Goal: Find specific page/section: Find specific page/section

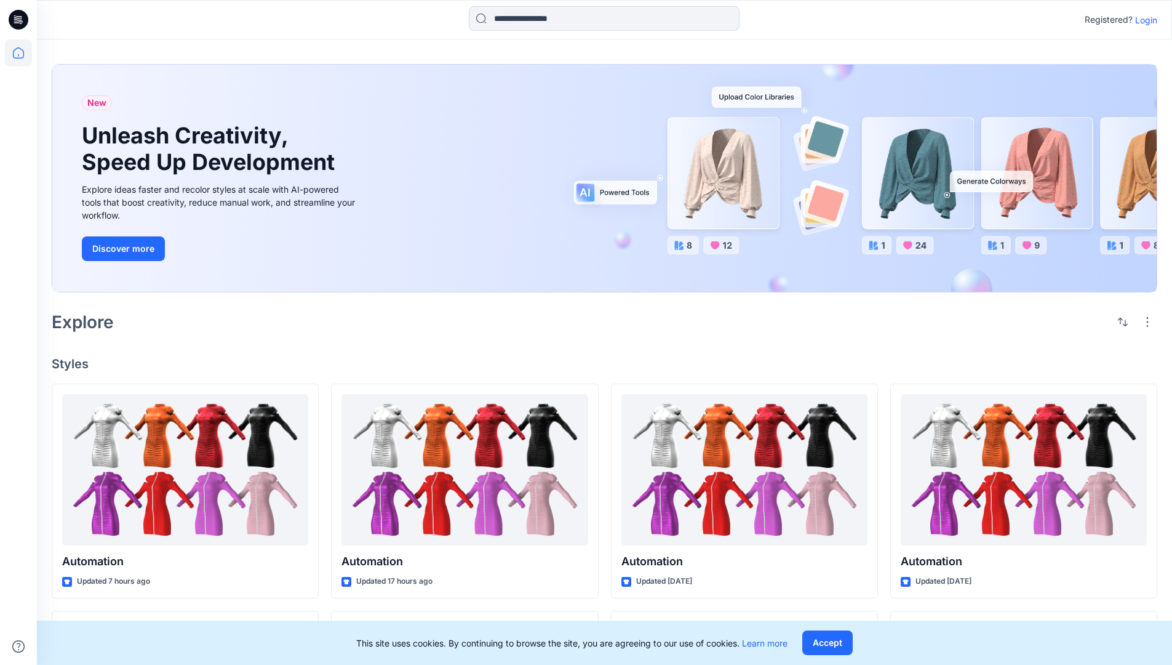
click at [1143, 20] on p "Login" at bounding box center [1146, 20] width 22 height 13
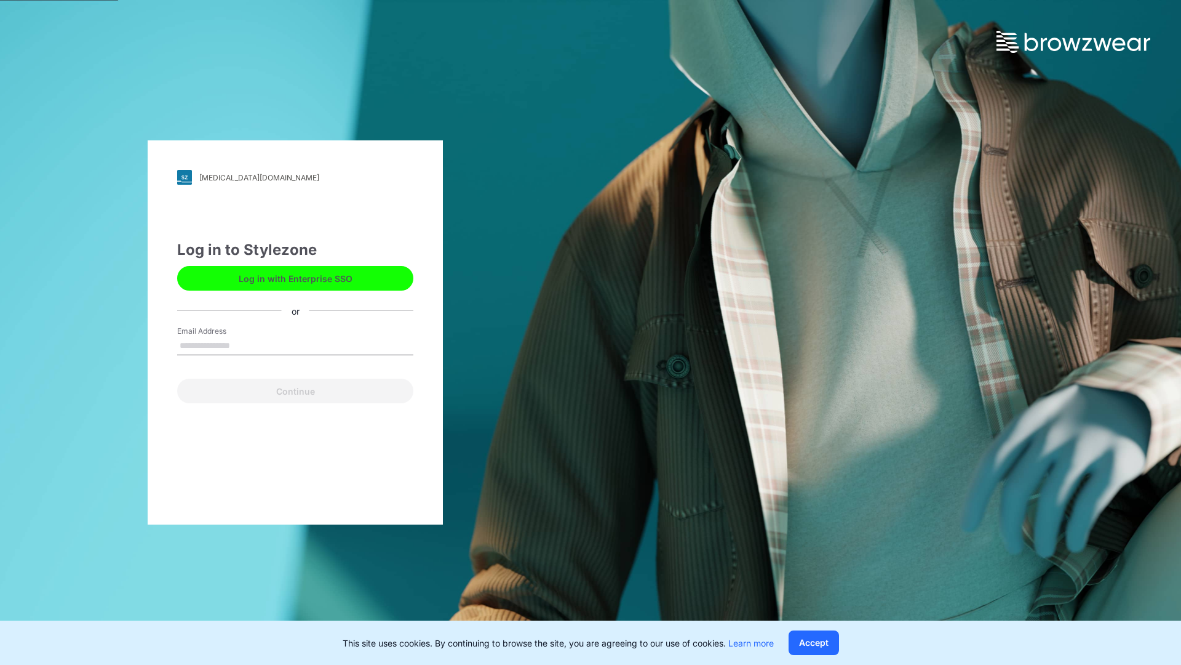
click at [243, 345] on input "Email Address" at bounding box center [295, 346] width 236 height 18
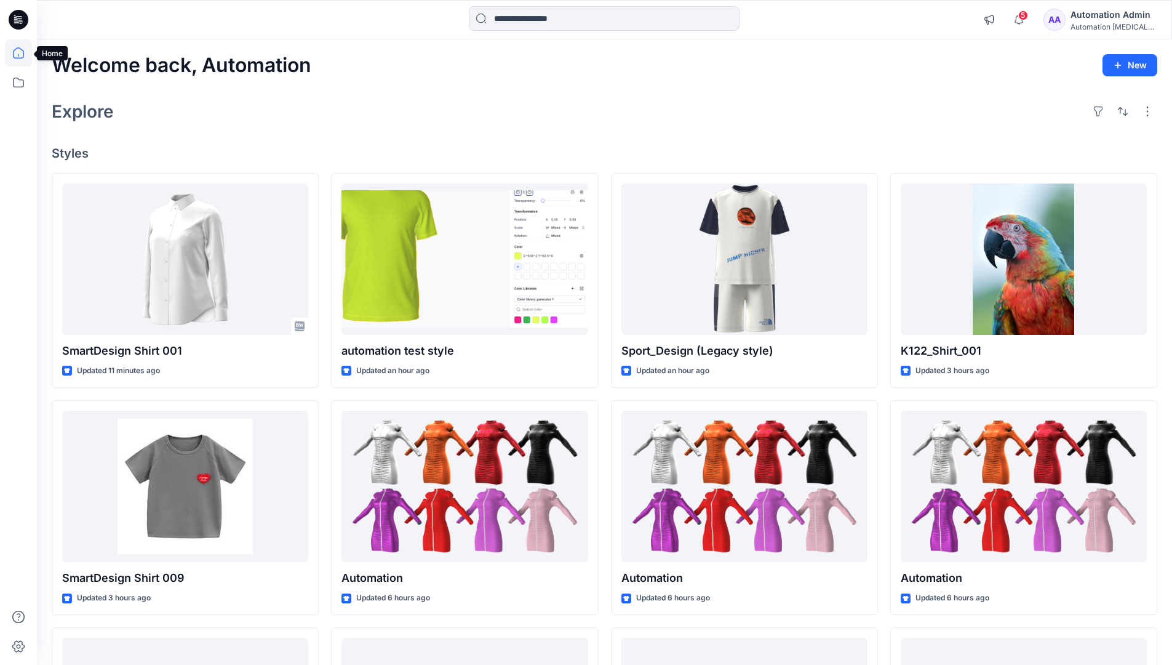
click at [23, 53] on icon at bounding box center [18, 52] width 11 height 11
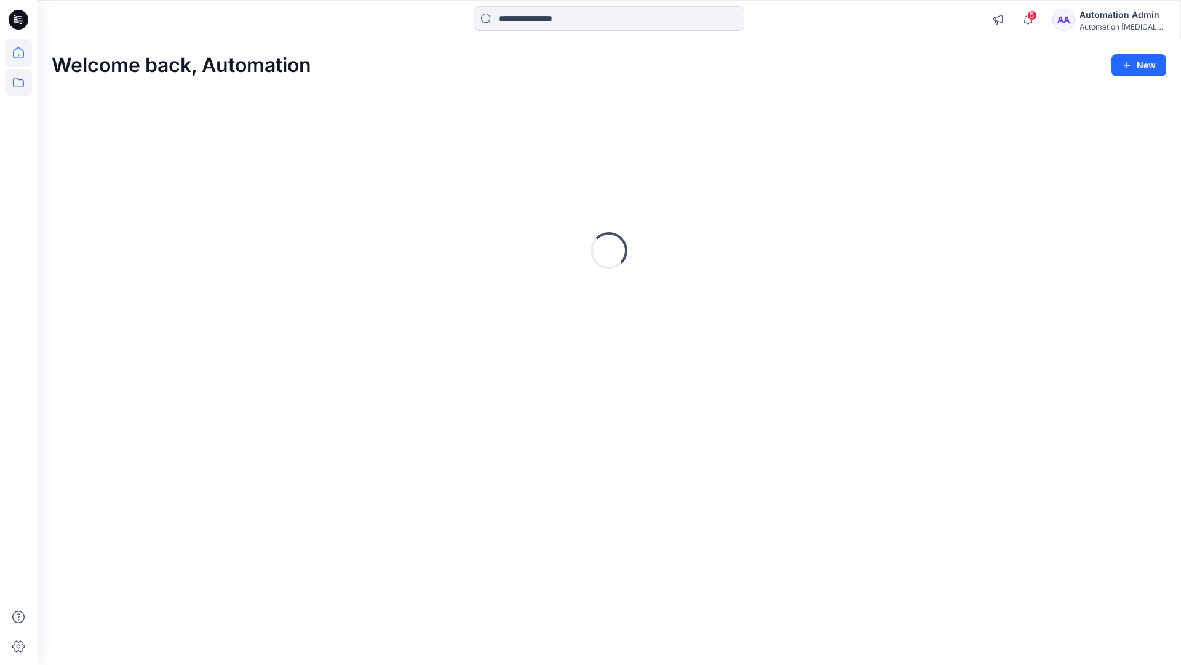
click at [18, 84] on icon at bounding box center [18, 82] width 27 height 27
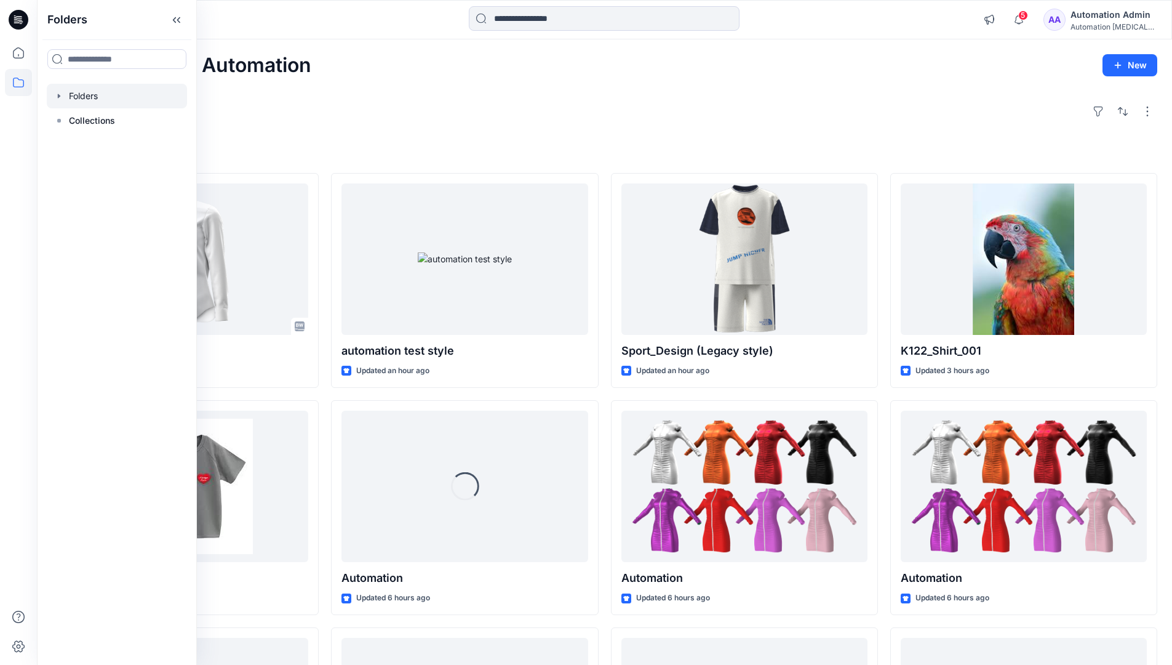
click at [83, 95] on div at bounding box center [117, 96] width 140 height 25
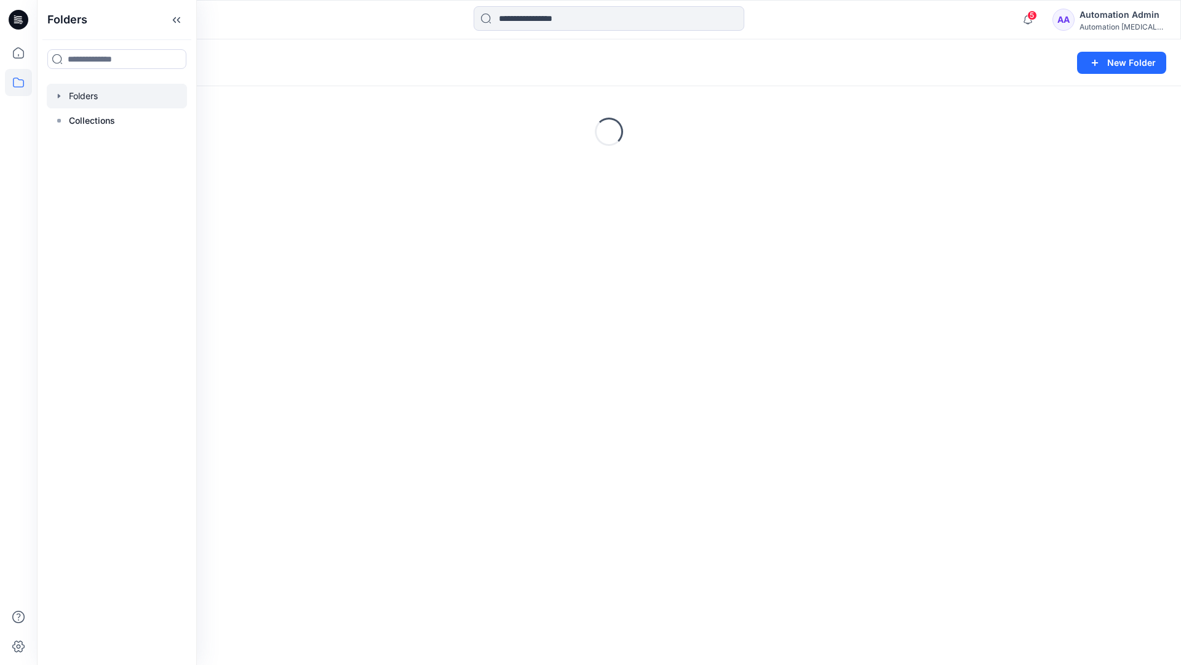
click at [608, 471] on div "Folders New Folder Loading..." at bounding box center [609, 351] width 1144 height 625
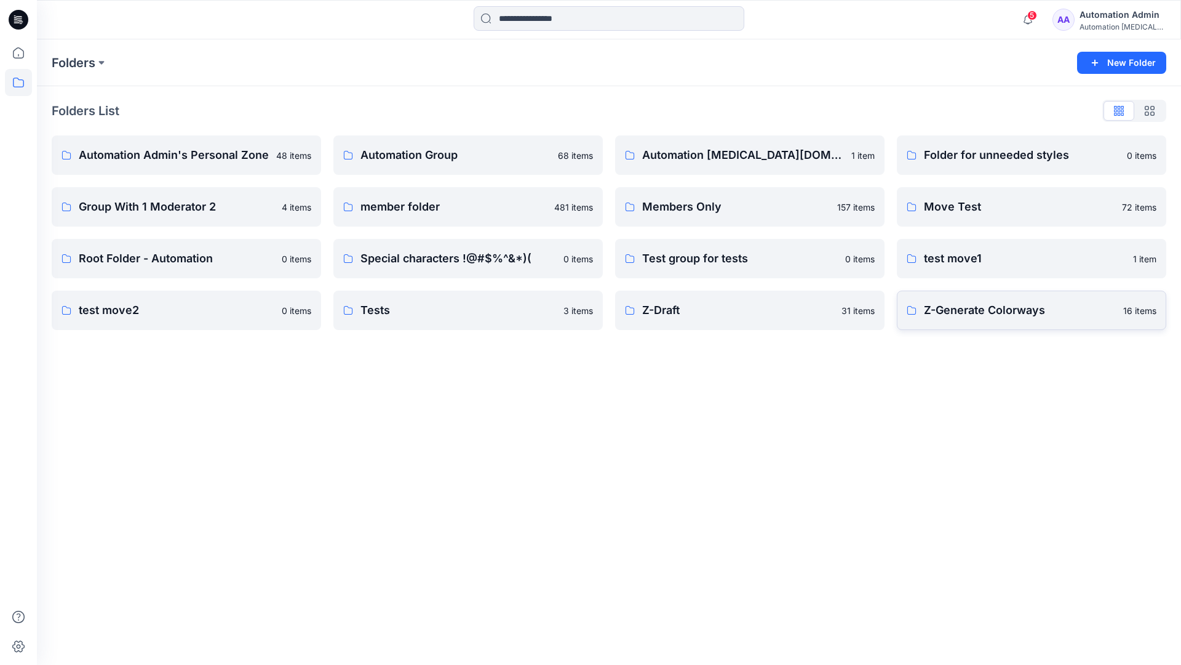
click at [983, 316] on p "Z-Generate Colorways" at bounding box center [1020, 309] width 192 height 17
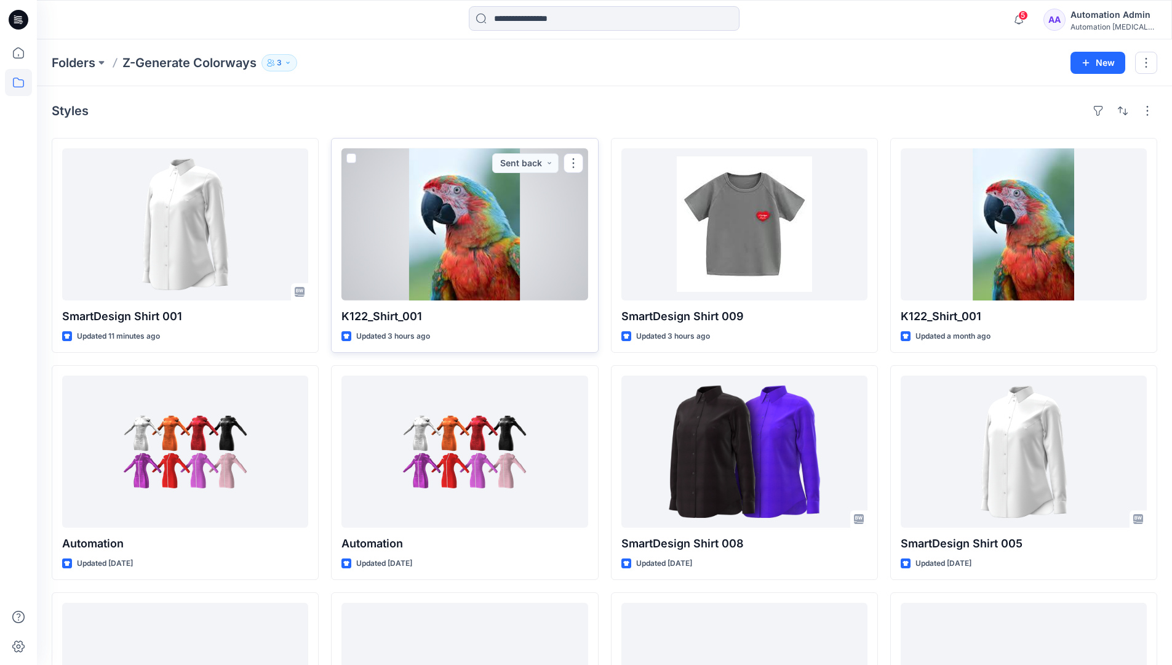
click at [352, 159] on span at bounding box center [351, 158] width 10 height 10
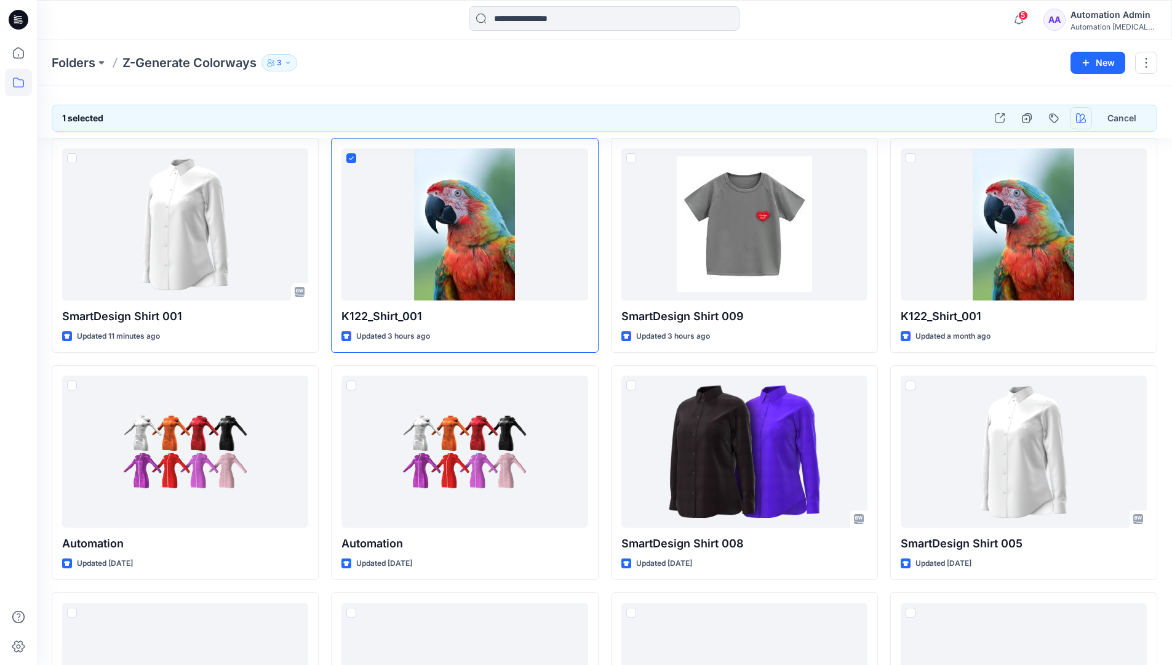
click at [1079, 120] on icon "button" at bounding box center [1081, 118] width 10 height 10
